Goal: Communication & Community: Answer question/provide support

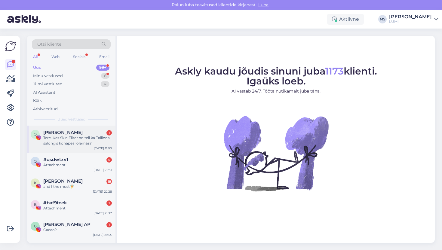
click at [84, 144] on div "Tere. Kas Skin Filter on teil ka Tallinna salongis kohapeal olemas?" at bounding box center [77, 140] width 69 height 11
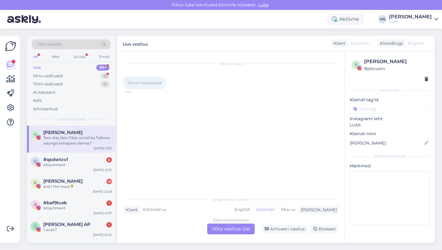
click at [240, 232] on div "Estonian to Estonian Võta vestlus üle" at bounding box center [231, 229] width 48 height 11
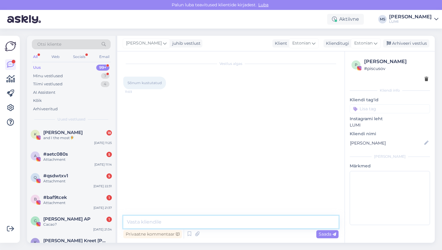
click at [219, 224] on textarea at bounding box center [230, 222] width 215 height 13
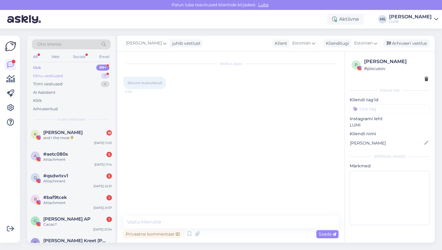
click at [57, 74] on div "Minu vestlused" at bounding box center [48, 76] width 30 height 6
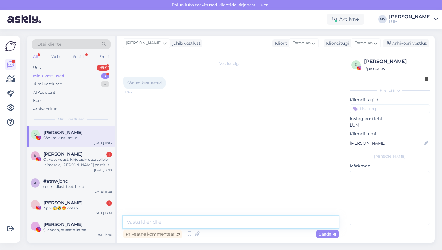
click at [143, 223] on textarea at bounding box center [230, 222] width 215 height 13
type textarea "tere, on :)"
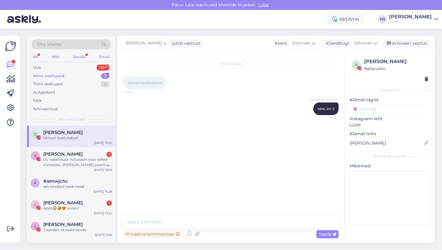
click at [61, 75] on div "Minu vestlused" at bounding box center [48, 76] width 31 height 6
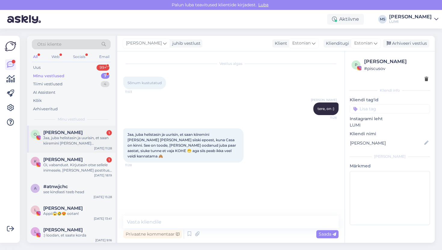
click at [73, 137] on div "Jaa, juba helistasin ja uurisin, et saan kiiremini [PERSON_NAME] [PERSON_NAME] …" at bounding box center [77, 140] width 69 height 11
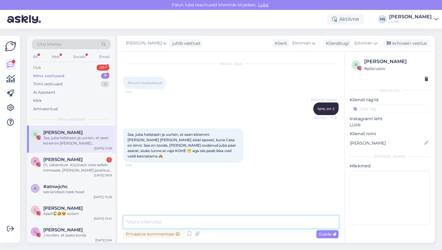
click at [182, 226] on textarea at bounding box center [230, 222] width 215 height 13
type textarea "haha, [PERSON_NAME] :)!"
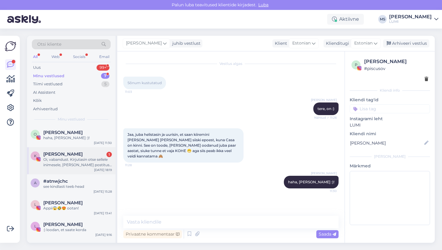
click at [78, 163] on div "Oi, vabandust. Kirjutasin otse sellele inimesele, [PERSON_NAME] postitus see on…" at bounding box center [77, 162] width 69 height 11
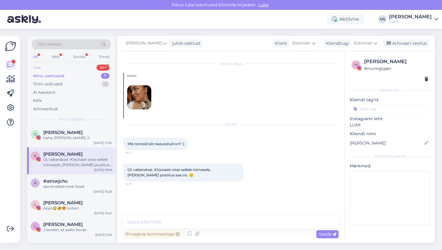
click at [61, 68] on div "Uus 99+" at bounding box center [71, 67] width 79 height 8
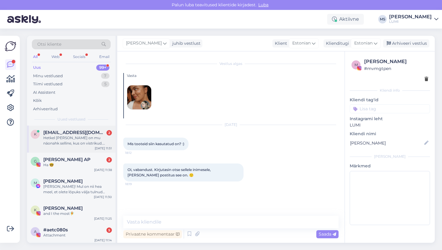
click at [70, 147] on div "K [EMAIL_ADDRESS][DOMAIN_NAME] 2 Hetkel [PERSON_NAME] on mu näonahk selline, ku…" at bounding box center [71, 139] width 88 height 27
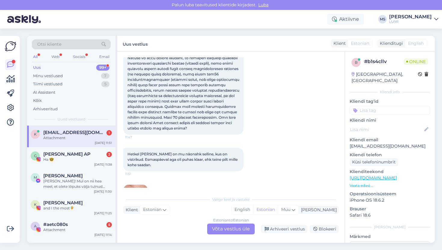
scroll to position [131, 0]
